Goal: Task Accomplishment & Management: Manage account settings

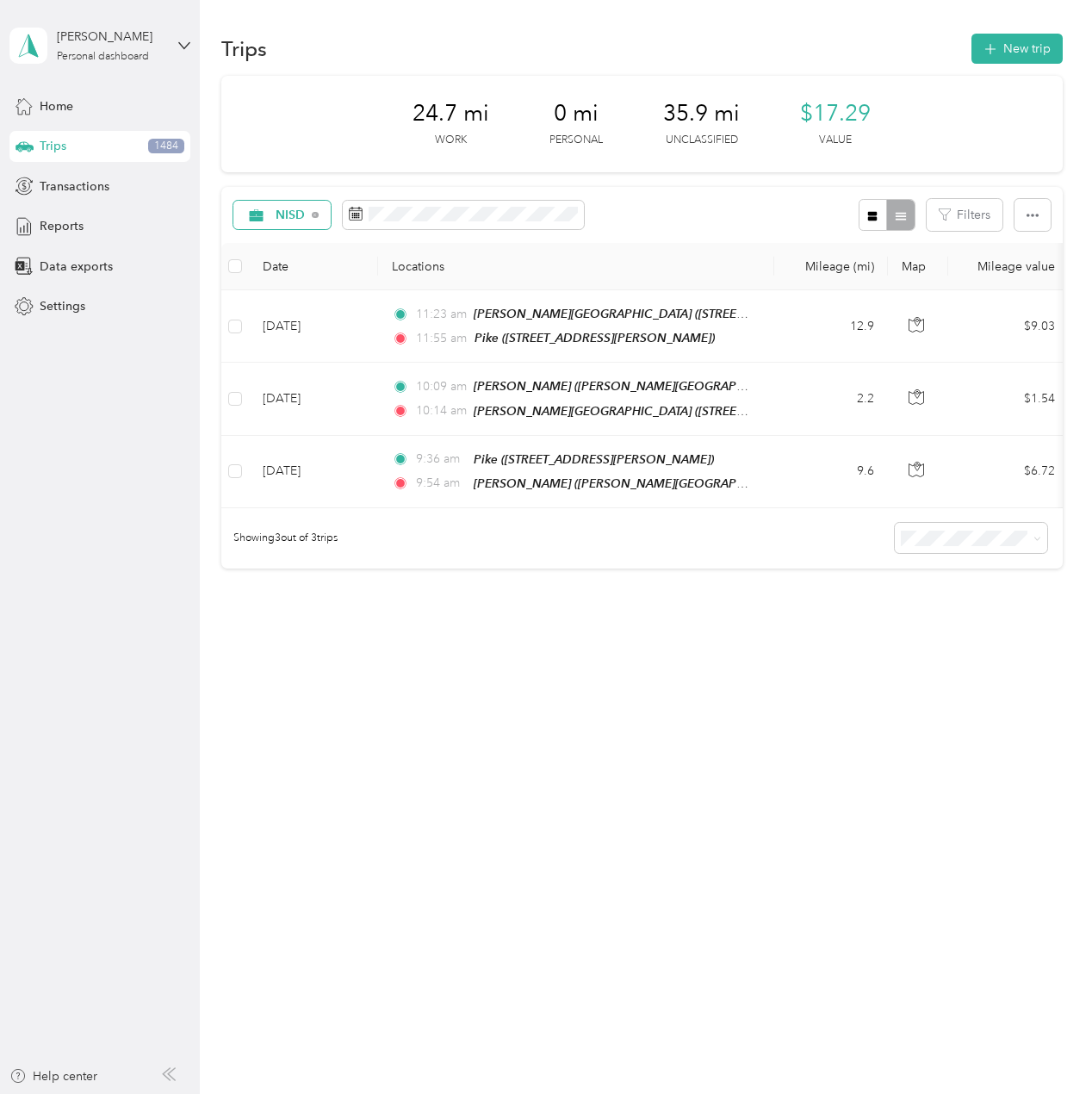
click at [254, 212] on icon at bounding box center [256, 214] width 14 height 12
click at [308, 276] on span "Unclassified" at bounding box center [312, 275] width 70 height 19
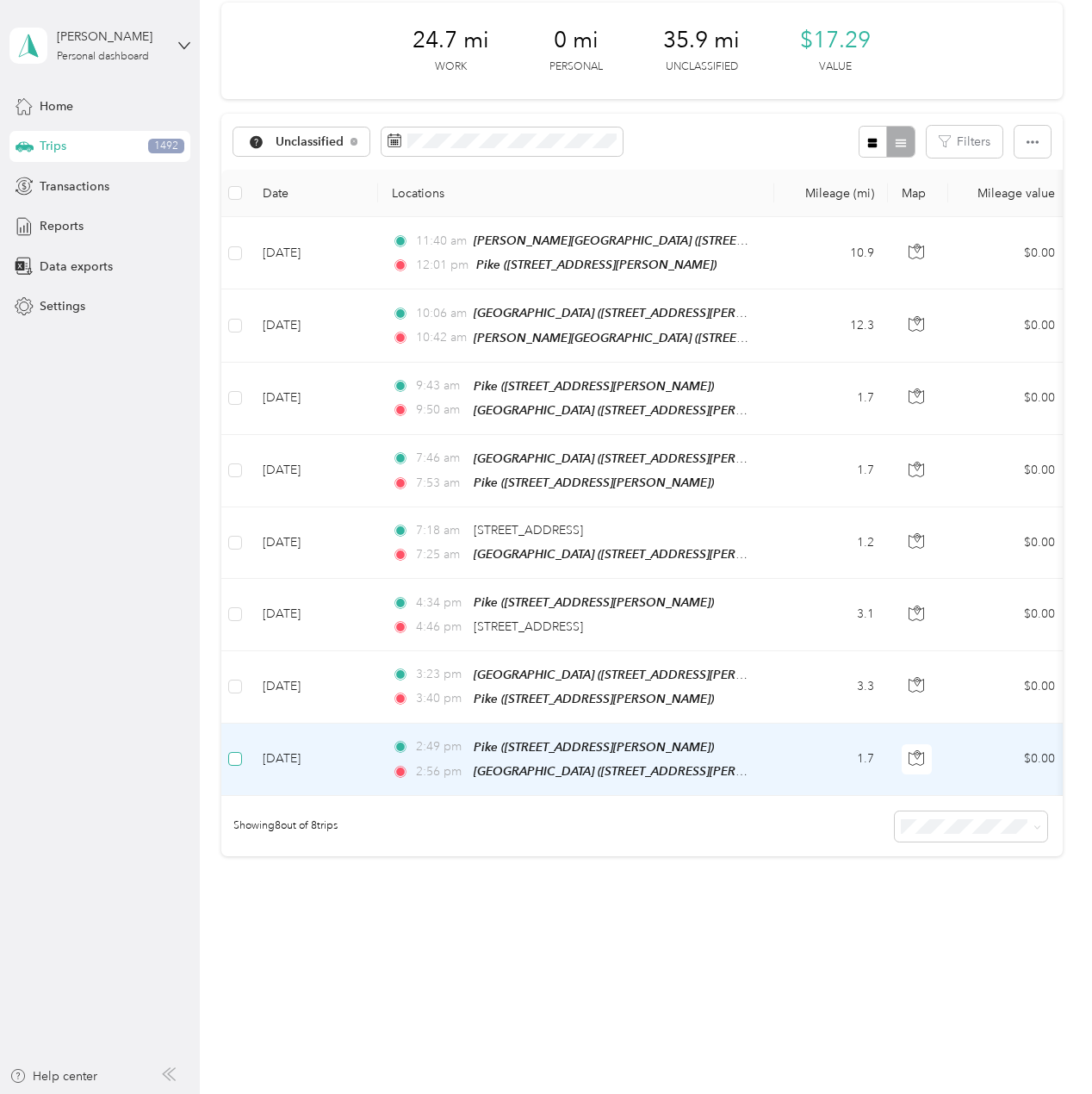
scroll to position [75, 0]
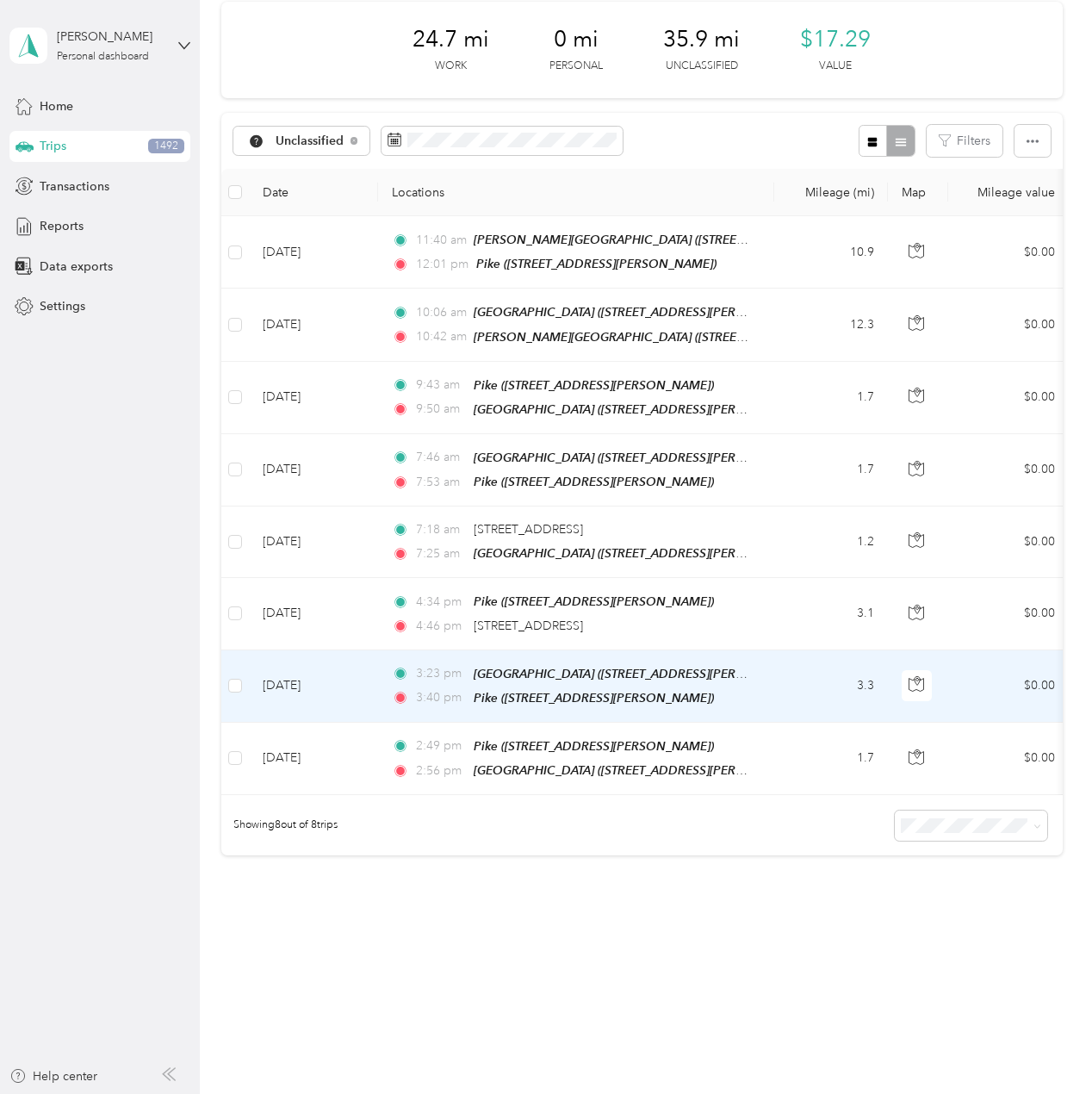
click at [818, 684] on td "3.3" at bounding box center [831, 687] width 113 height 72
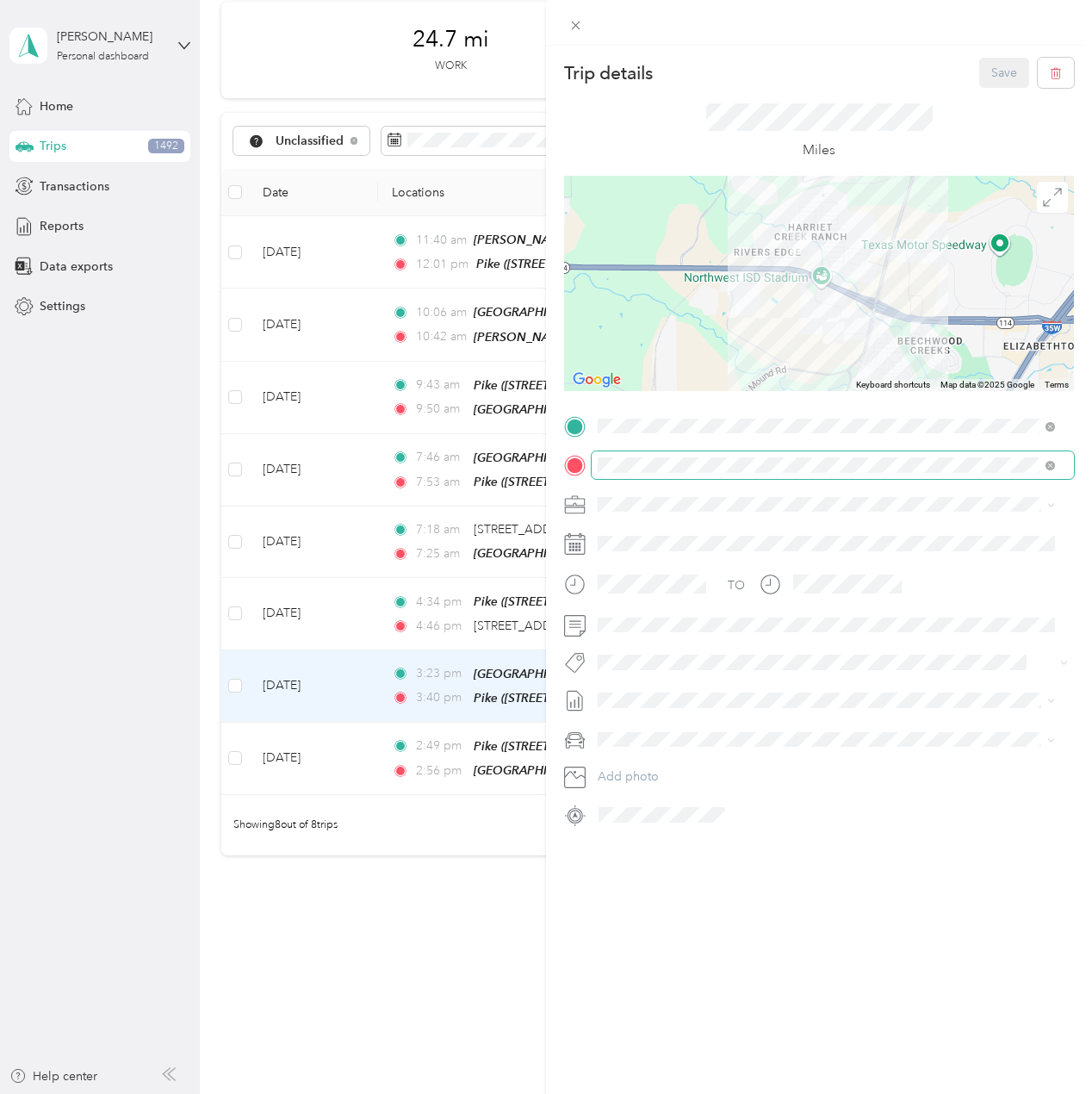
click at [846, 473] on span at bounding box center [833, 465] width 483 height 27
click at [739, 652] on div "Pike 2180–2212 Texan Dr, 76247, Fort Worth, TX, United States" at bounding box center [685, 670] width 109 height 36
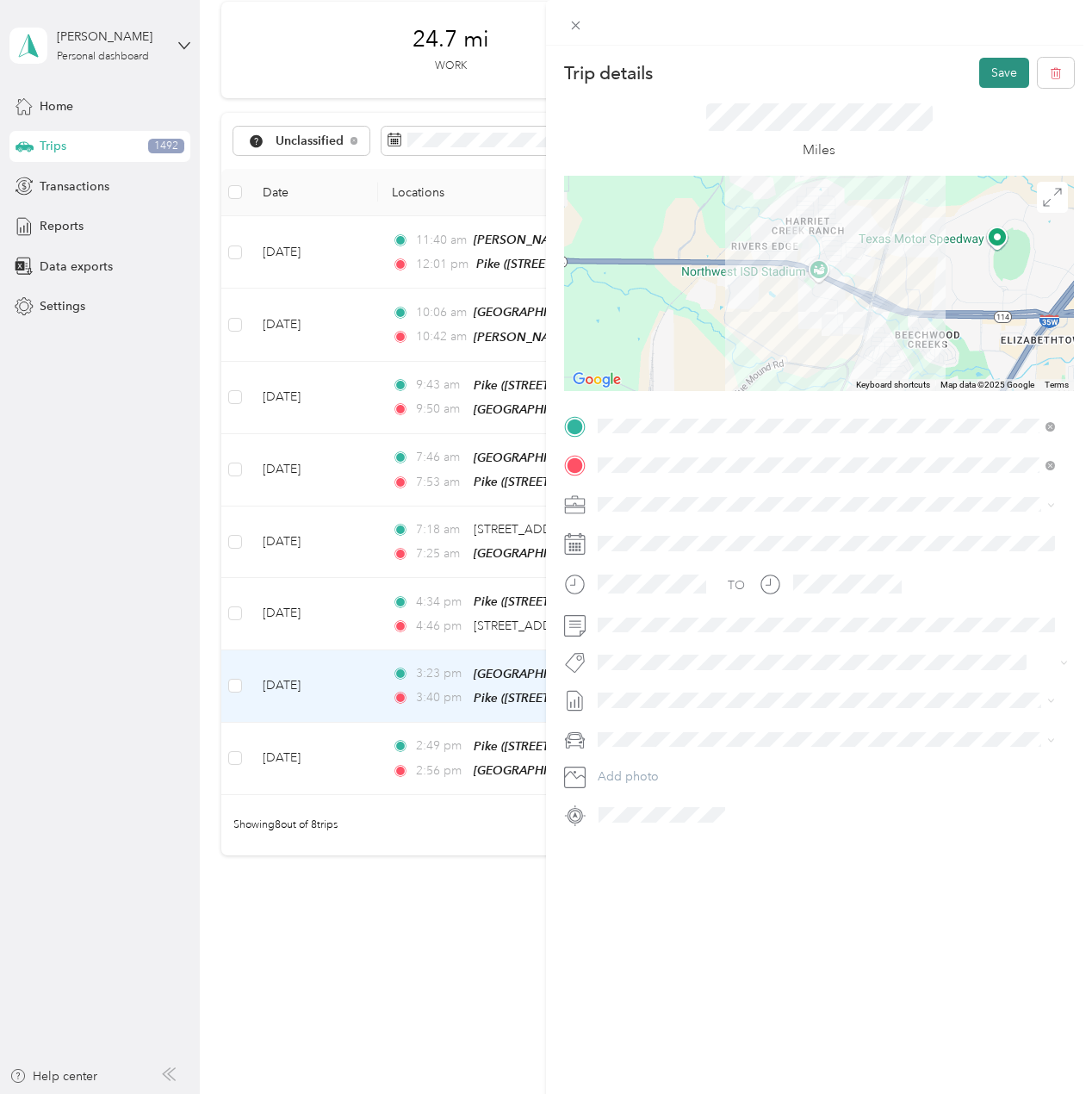
click at [984, 76] on button "Save" at bounding box center [1004, 72] width 50 height 30
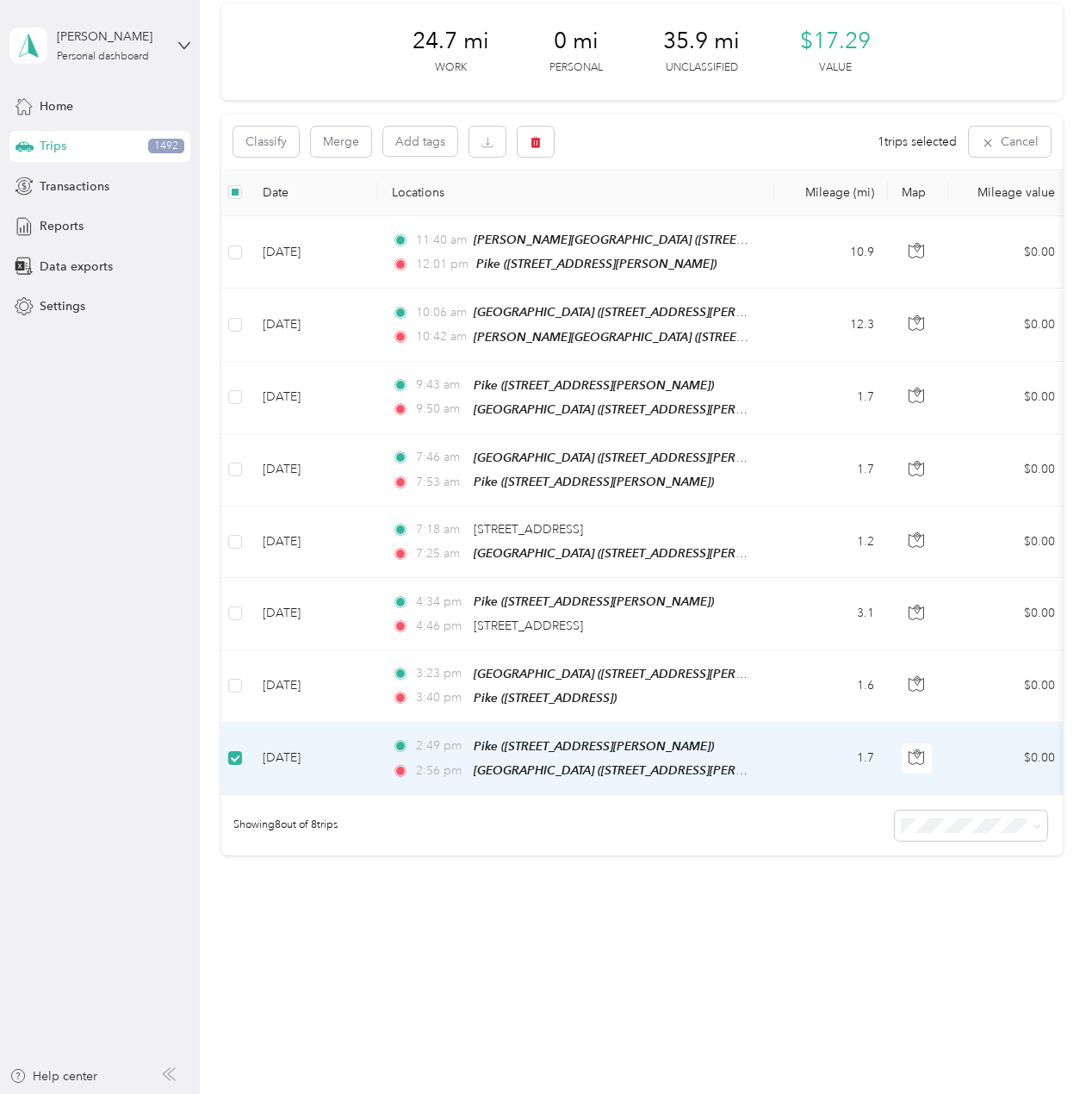
scroll to position [73, 0]
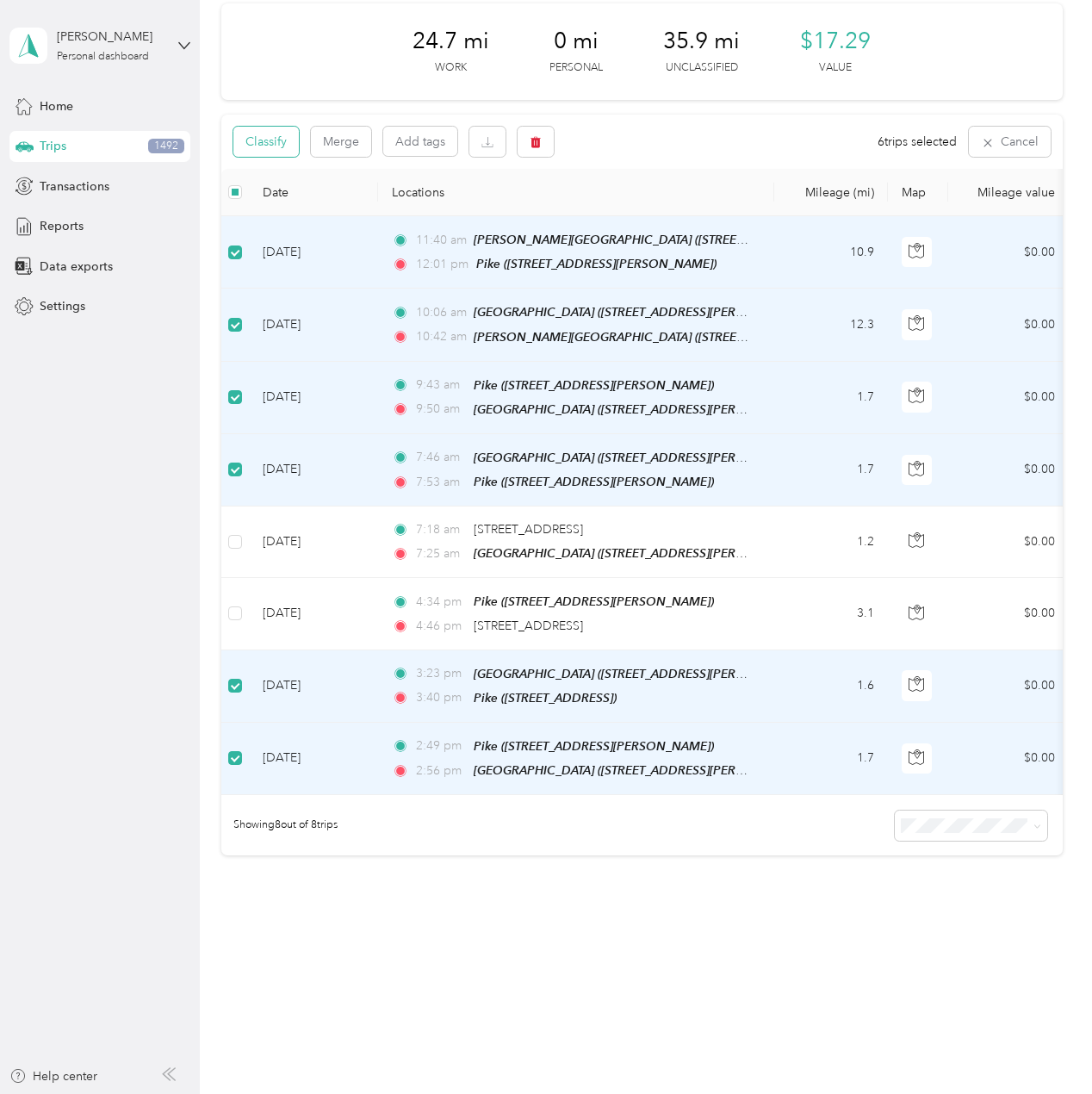
click at [283, 143] on button "Classify" at bounding box center [266, 142] width 65 height 30
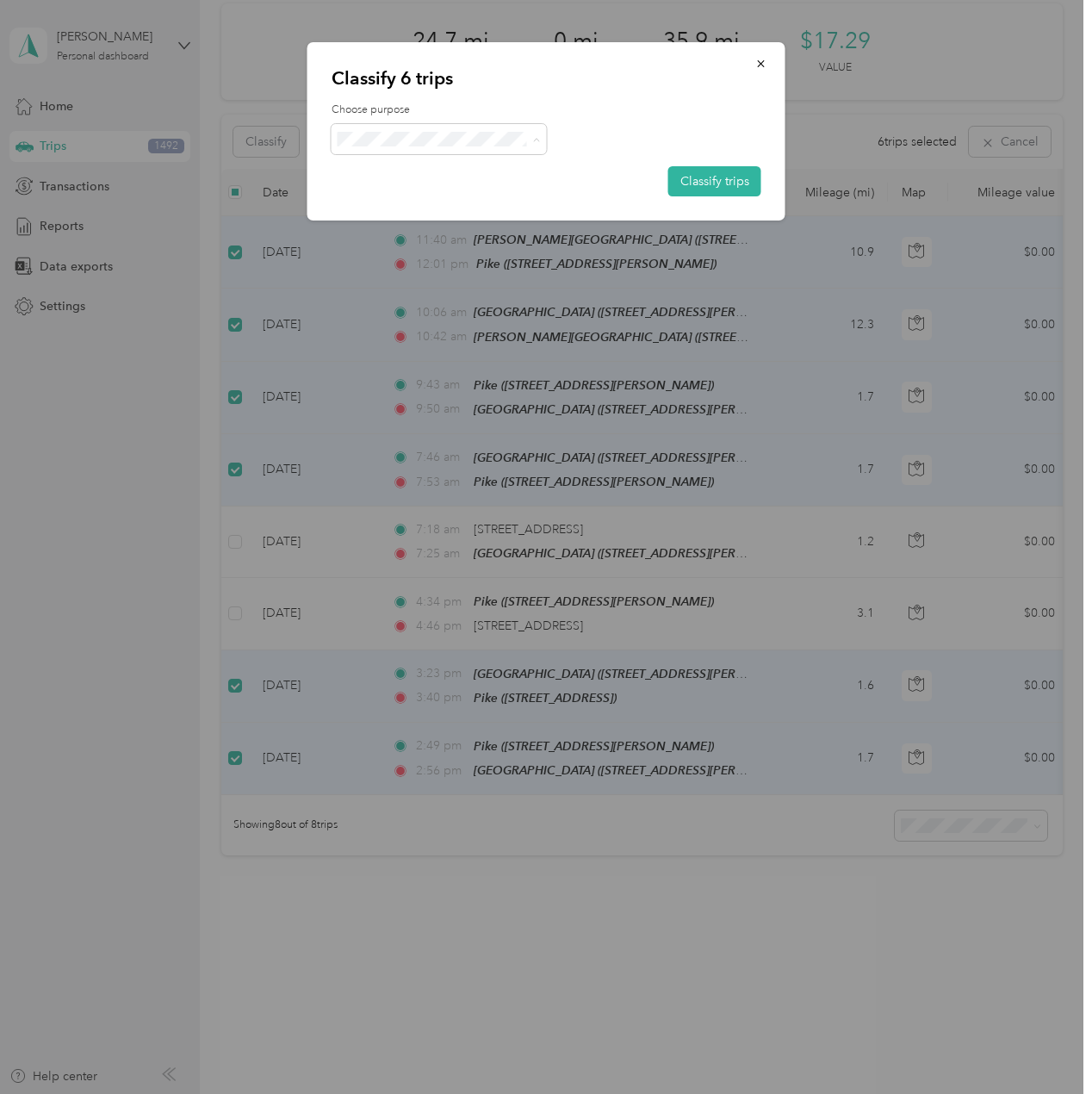
click at [410, 176] on li "NISD" at bounding box center [439, 171] width 215 height 30
click at [670, 178] on button "Classify trips" at bounding box center [714, 181] width 93 height 30
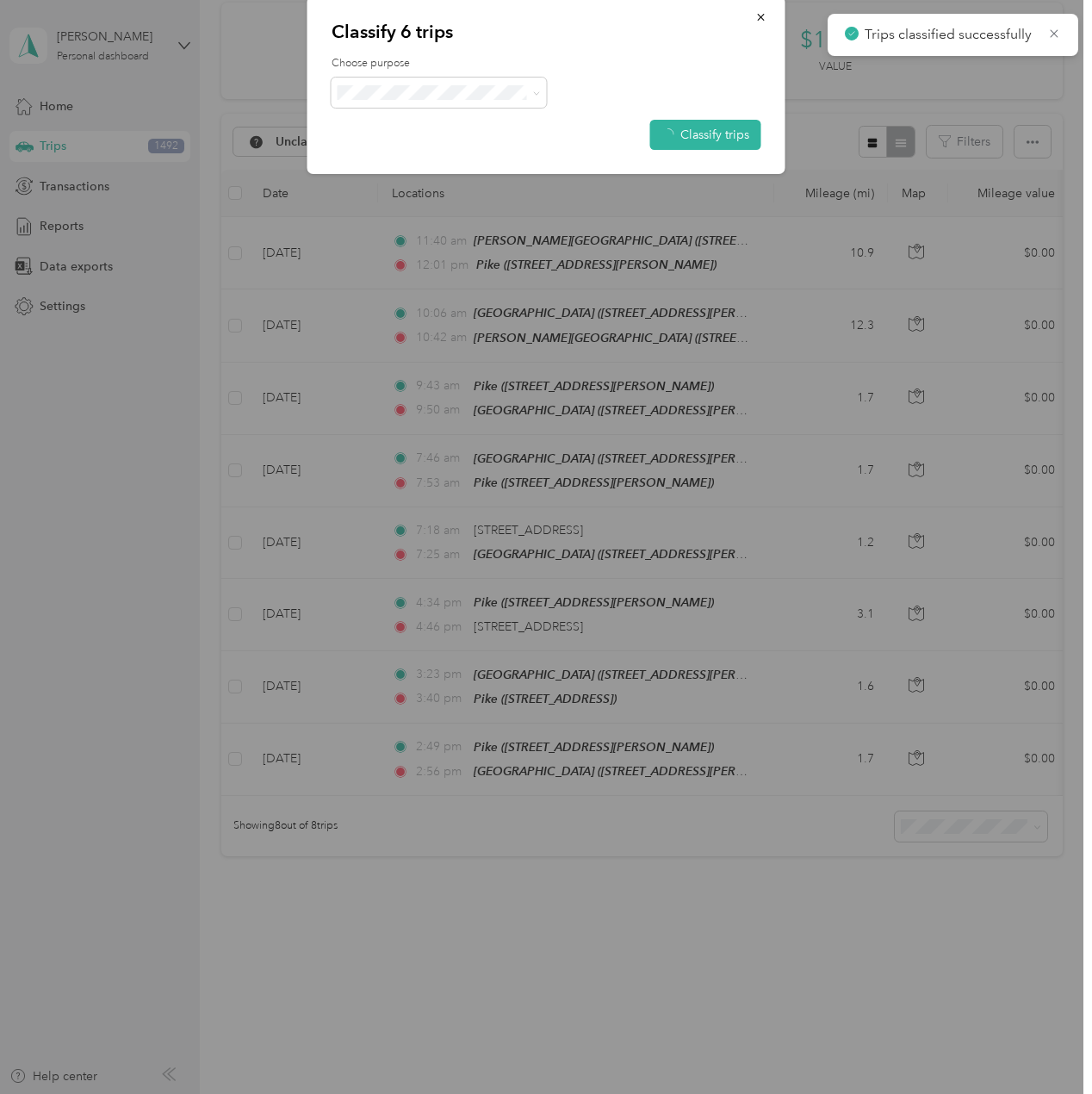
scroll to position [0, 0]
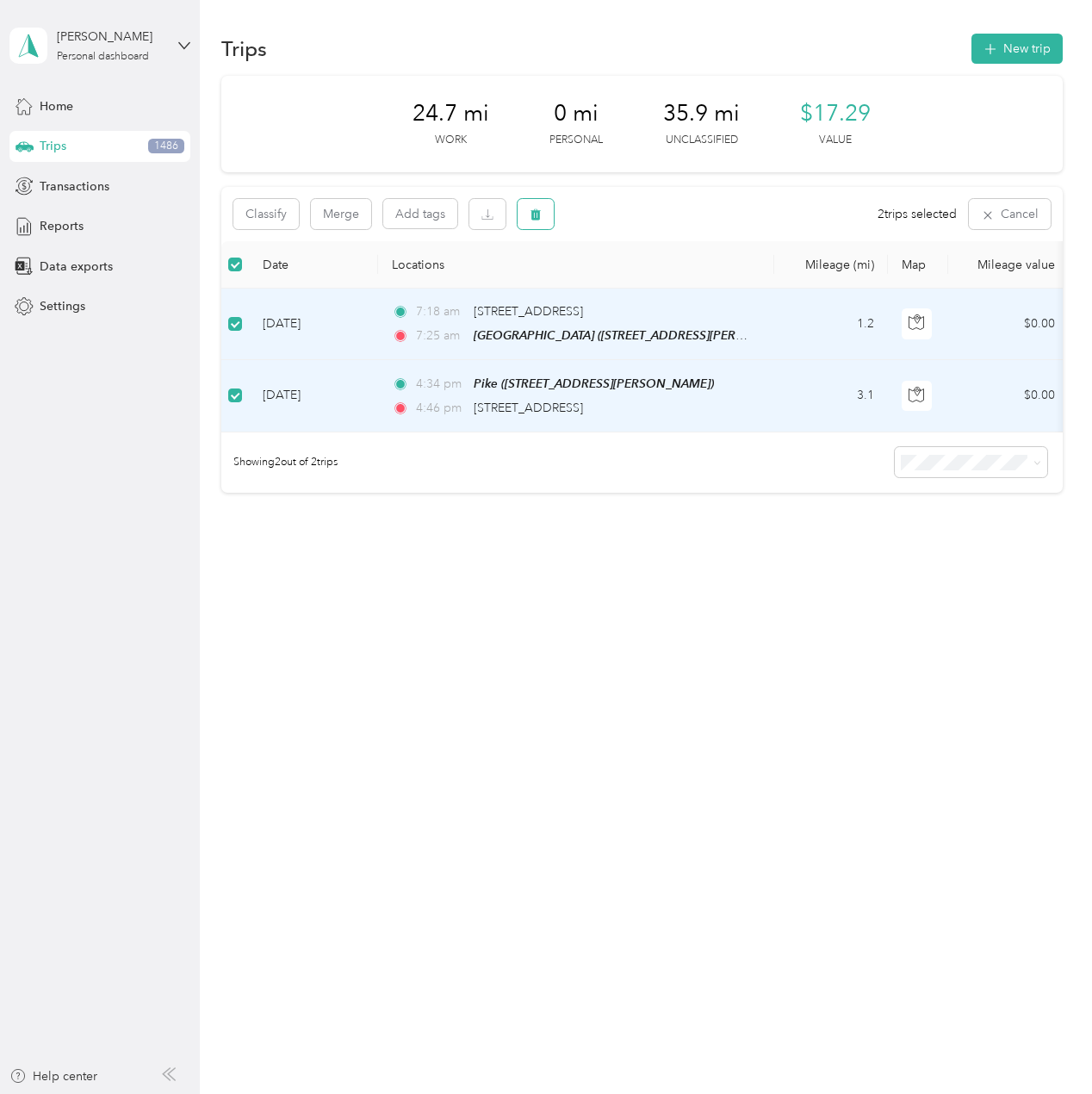
click at [546, 205] on button "button" at bounding box center [535, 214] width 36 height 30
click at [665, 288] on button "Yes" at bounding box center [663, 286] width 33 height 27
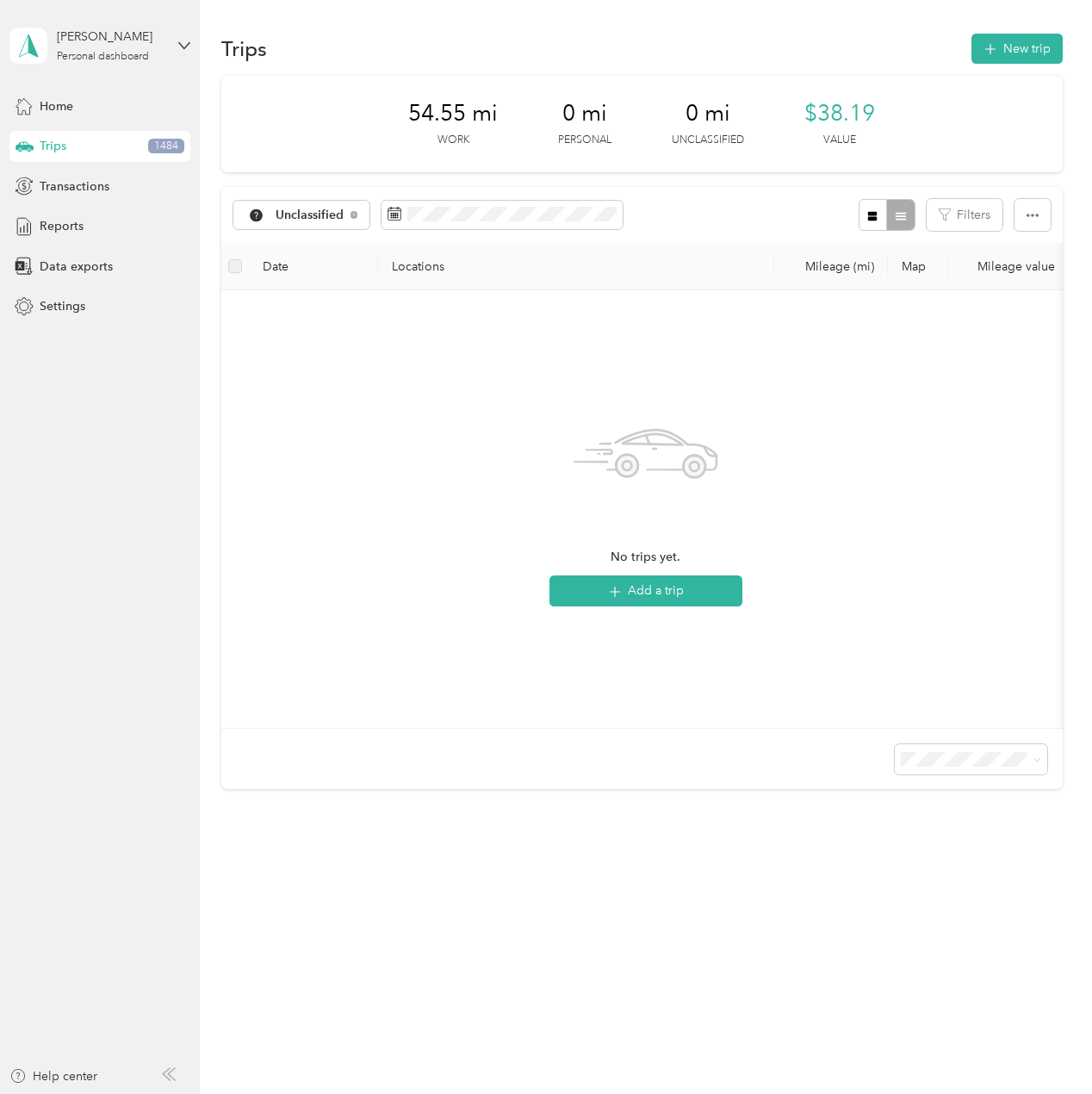
click at [229, 722] on div "No trips yet. Add a trip" at bounding box center [646, 509] width 849 height 438
